Goal: Check status

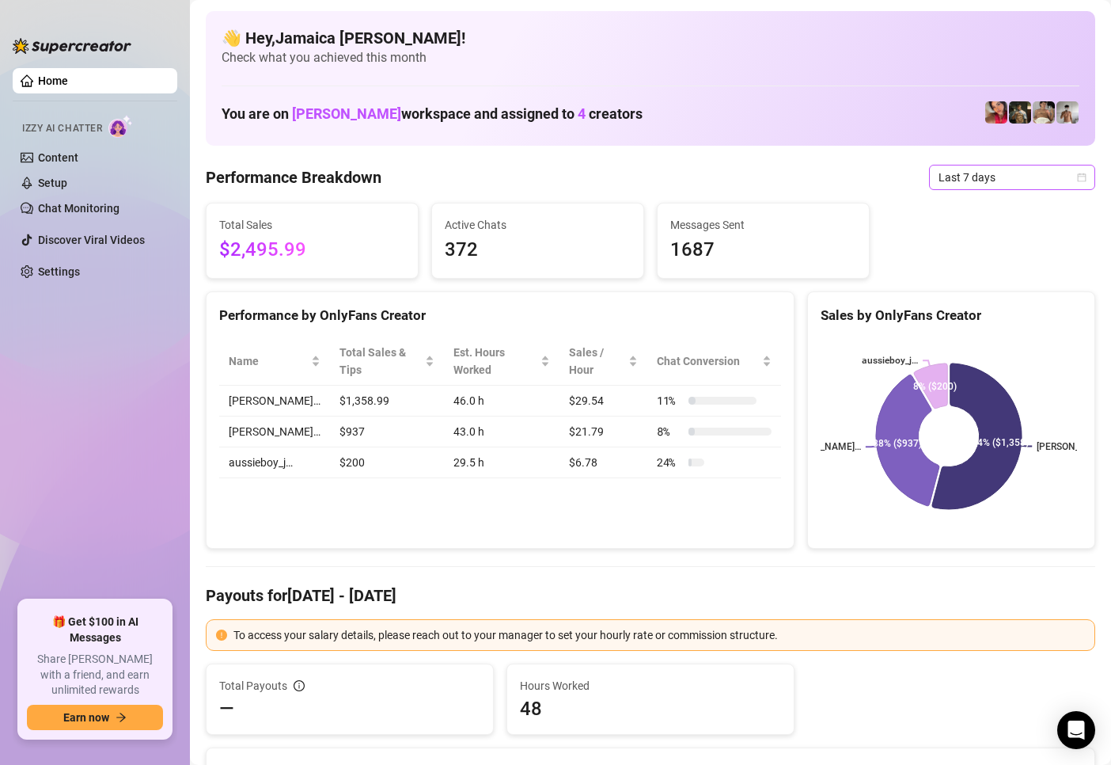
click at [977, 184] on span "Last 7 days" at bounding box center [1012, 177] width 147 height 24
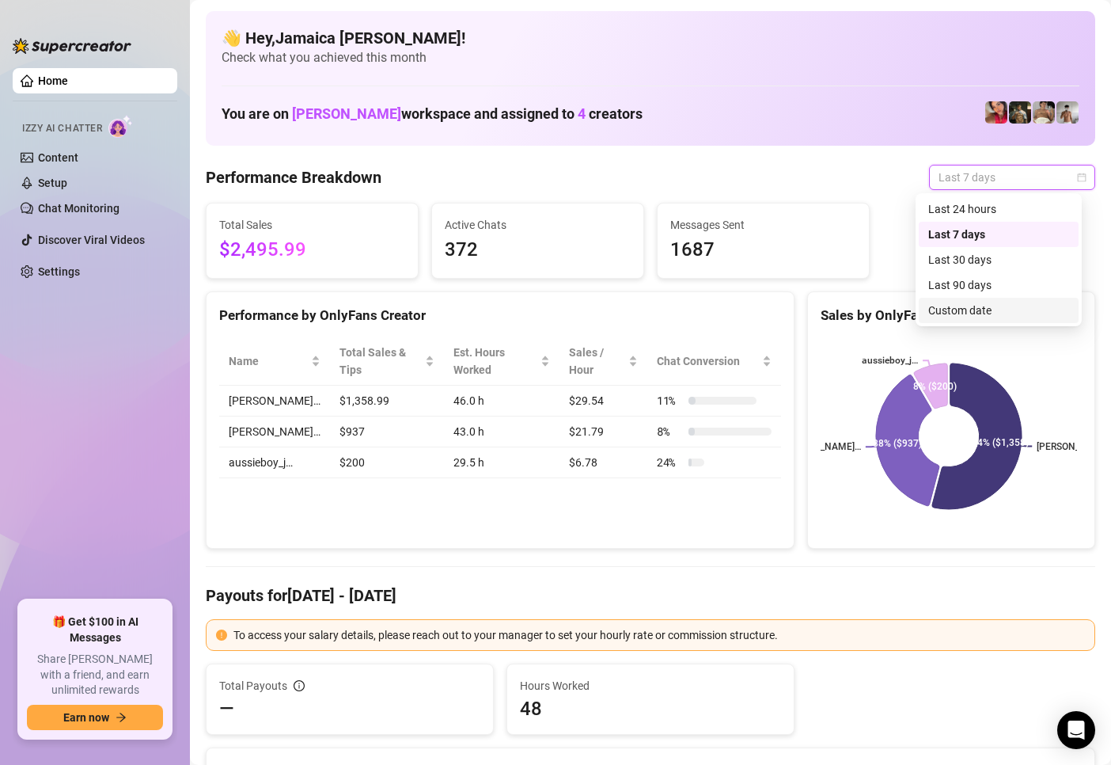
click at [957, 307] on div "Custom date" at bounding box center [999, 310] width 141 height 17
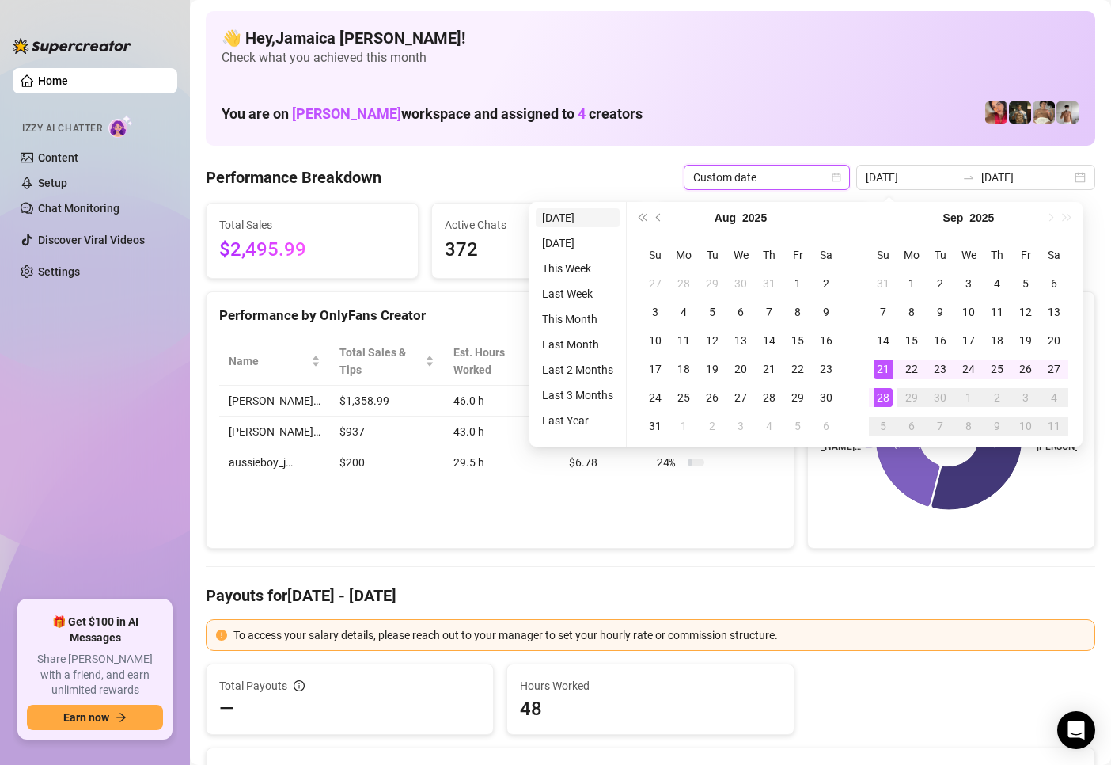
type input "[DATE]"
click at [573, 213] on li "[DATE]" at bounding box center [578, 217] width 84 height 19
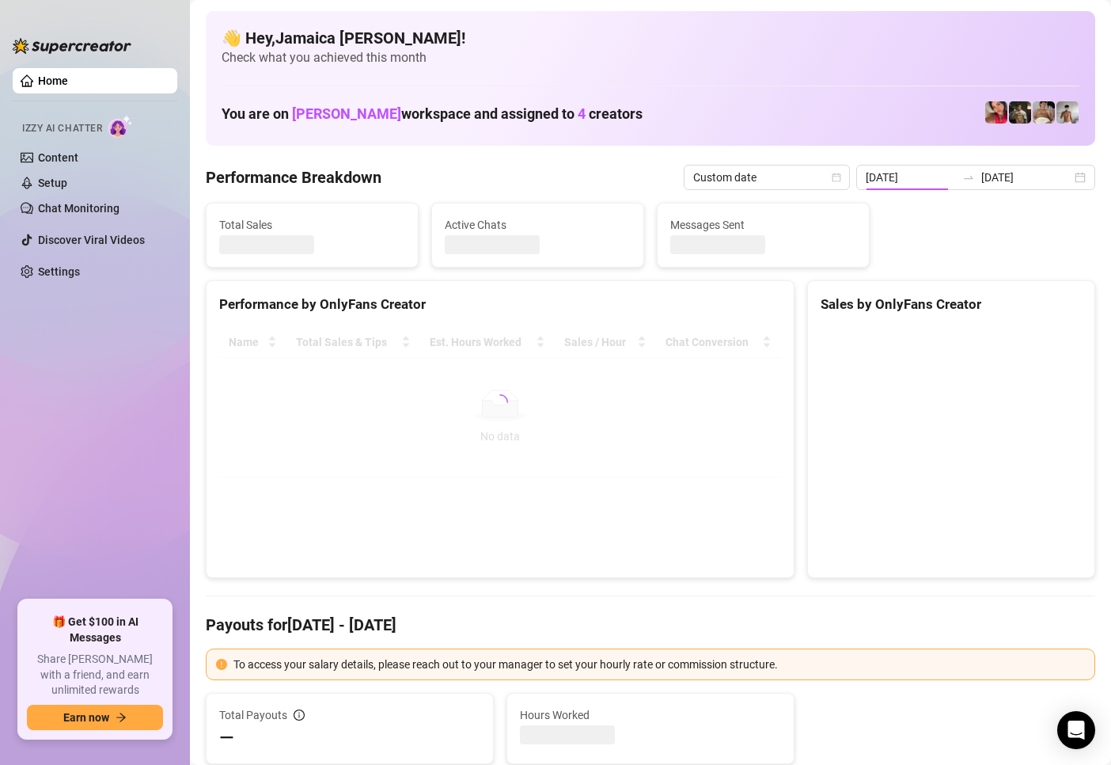
type input "[DATE]"
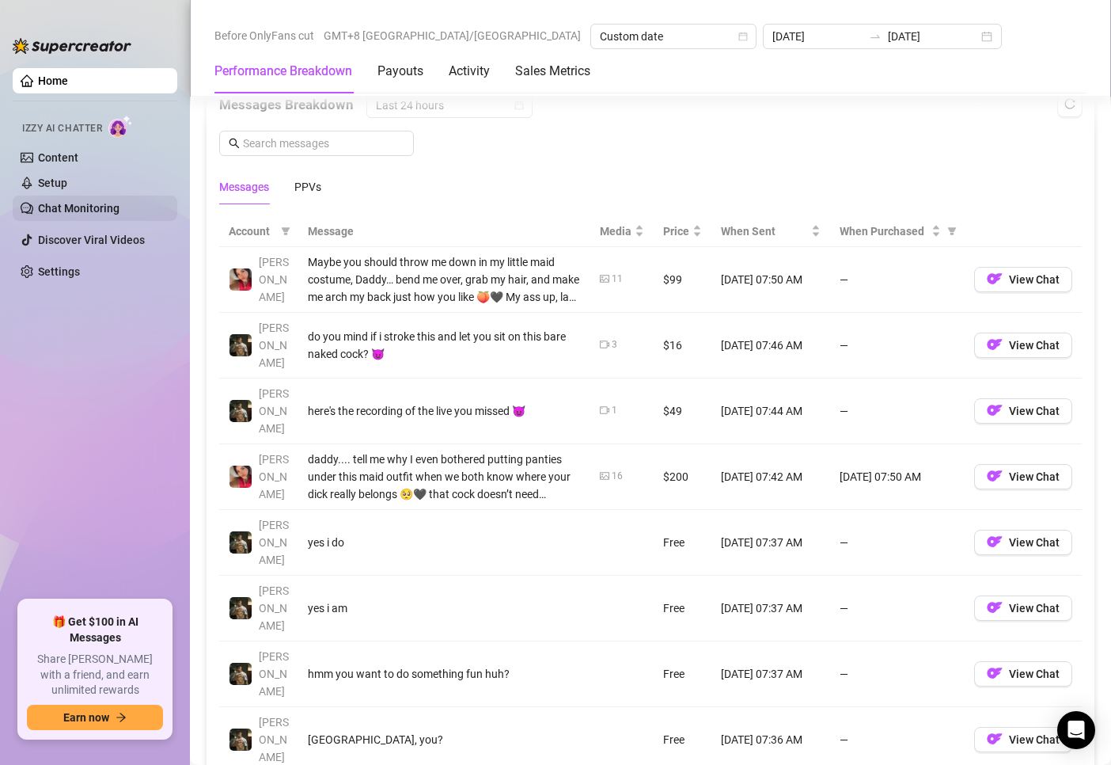
scroll to position [1425, 0]
click at [322, 191] on div "Messages PPVs" at bounding box center [650, 187] width 863 height 36
click at [310, 184] on div "PPVs" at bounding box center [307, 187] width 27 height 17
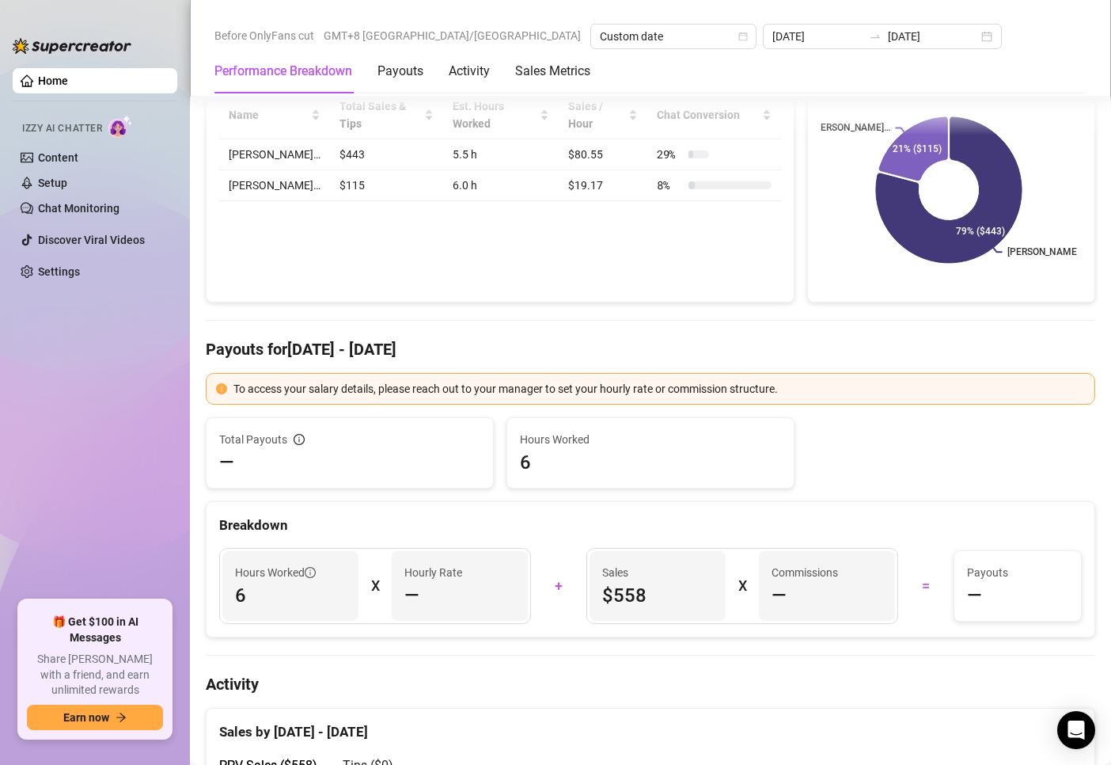
scroll to position [0, 0]
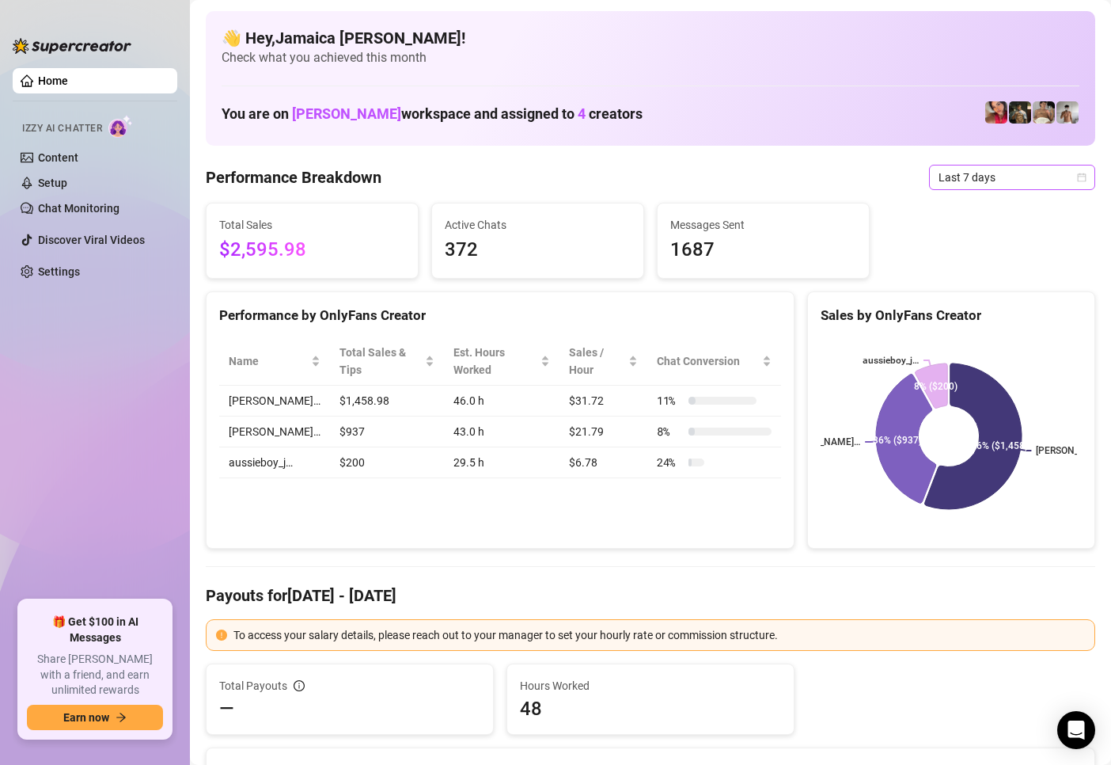
click at [978, 180] on span "Last 7 days" at bounding box center [1012, 177] width 147 height 24
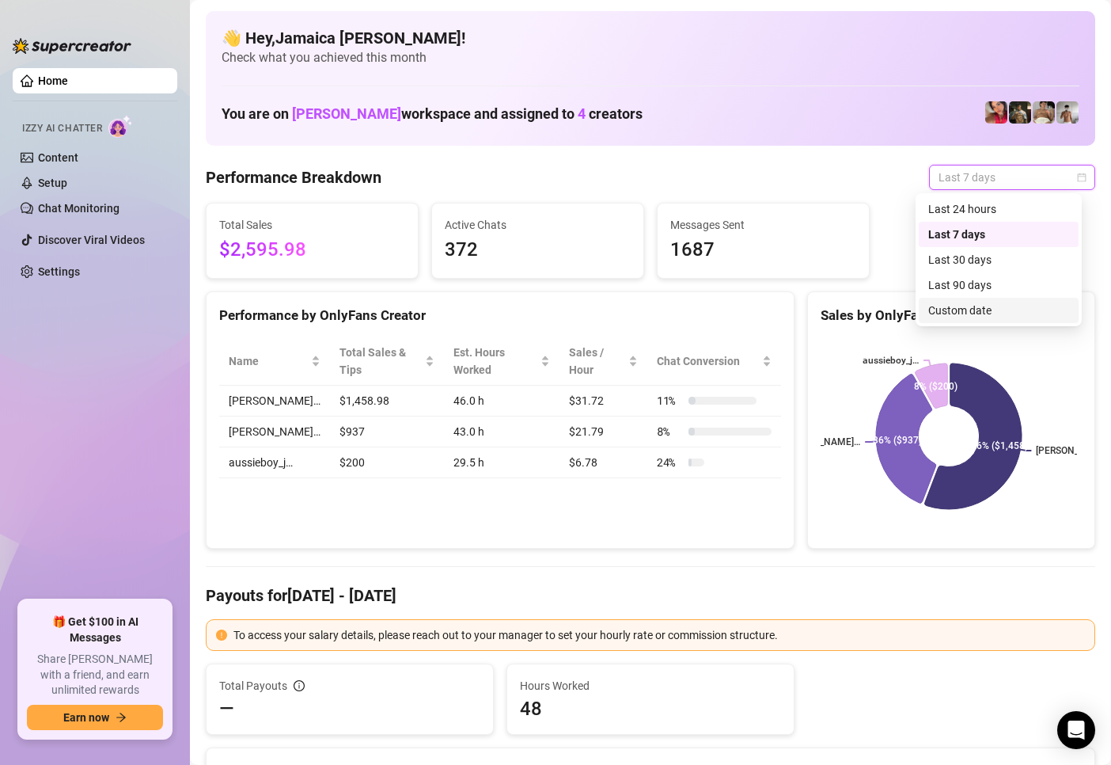
click at [976, 311] on div "Custom date" at bounding box center [999, 310] width 141 height 17
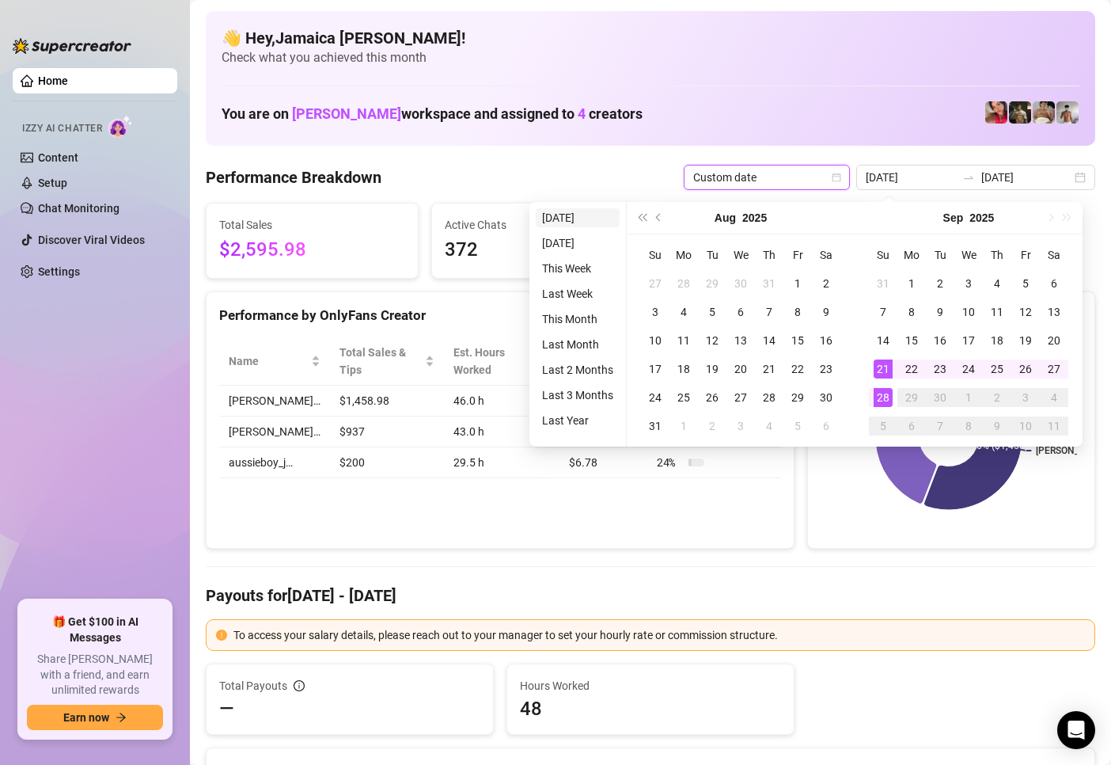
type input "[DATE]"
click at [570, 215] on li "[DATE]" at bounding box center [578, 217] width 84 height 19
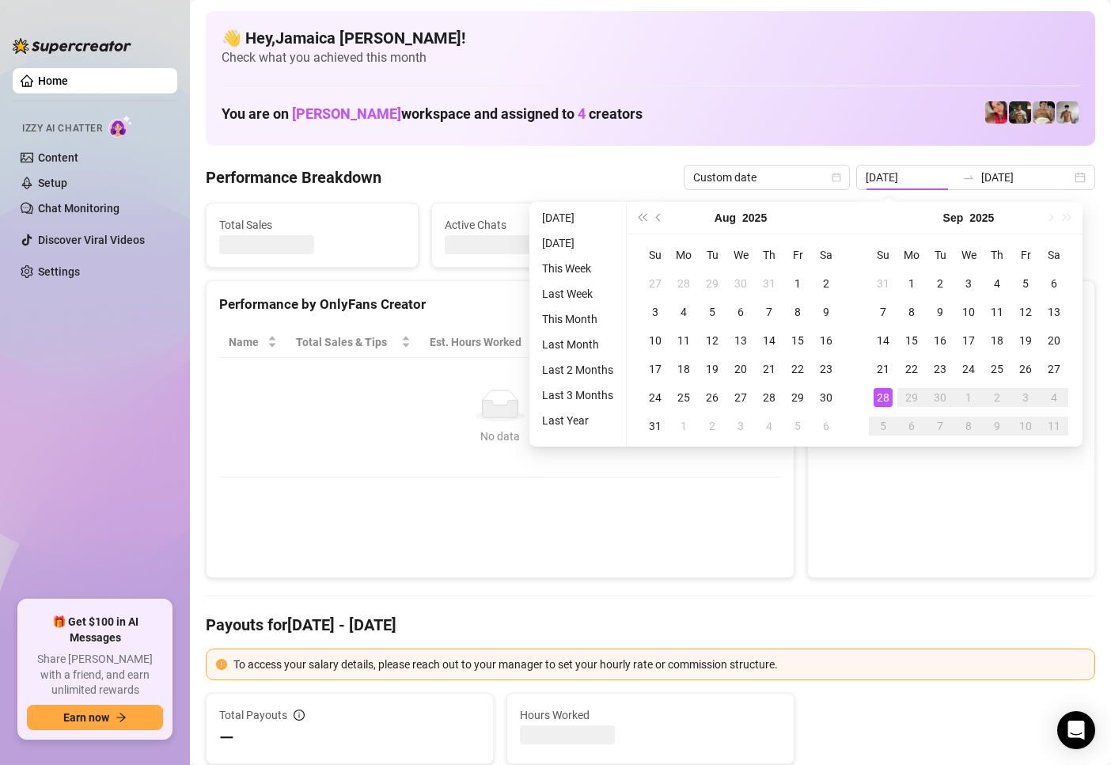
type input "[DATE]"
